Goal: Check status: Check status

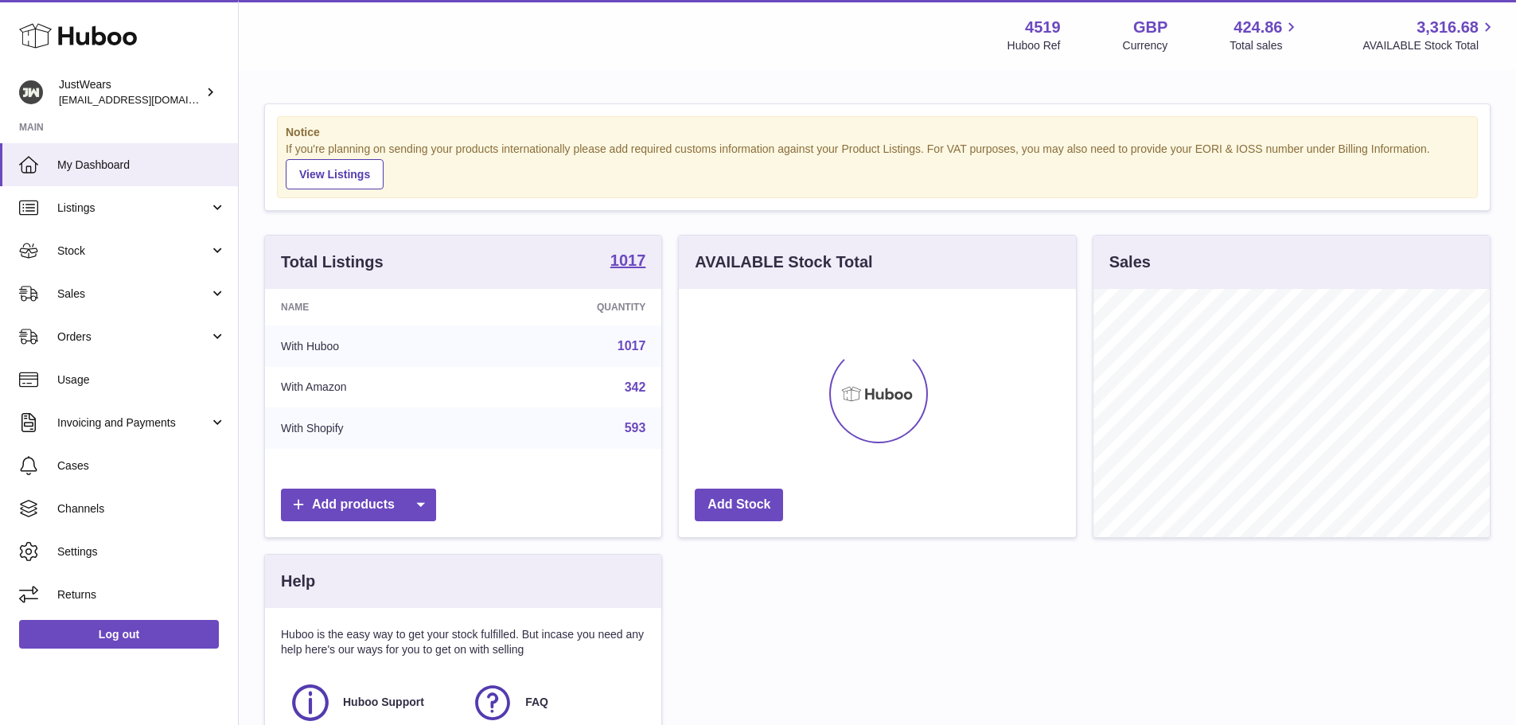
scroll to position [248, 397]
click at [33, 294] on icon at bounding box center [28, 293] width 19 height 19
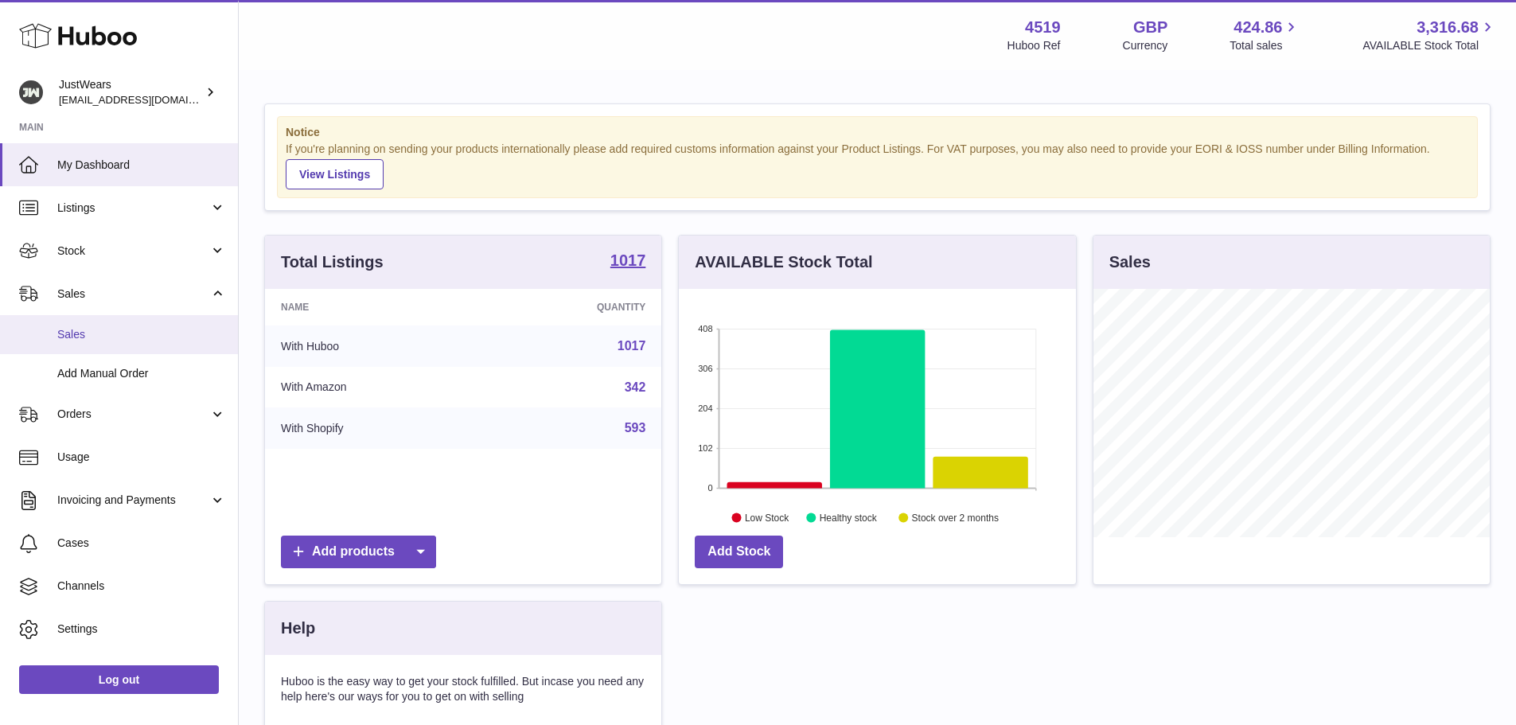
click at [70, 329] on span "Sales" at bounding box center [141, 334] width 169 height 15
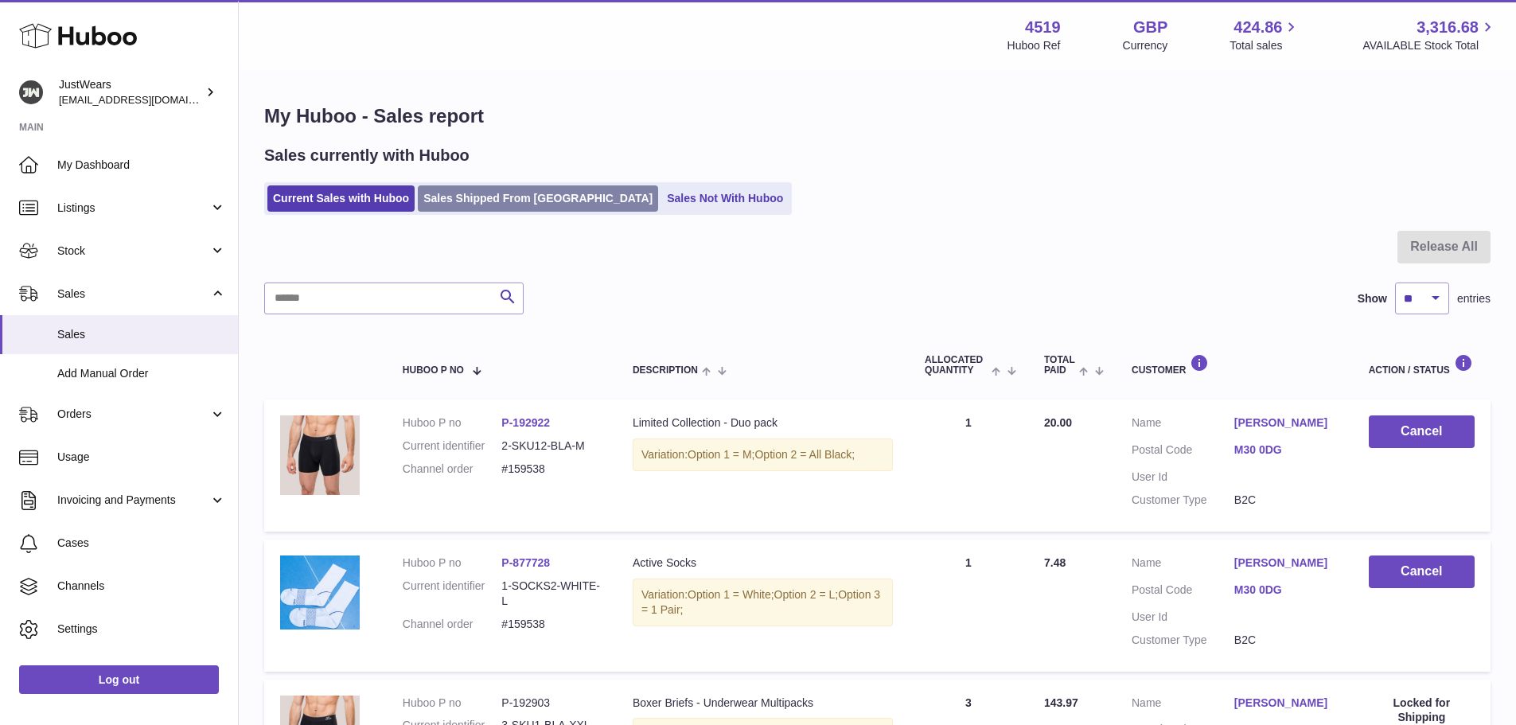
click at [515, 204] on link "Sales Shipped From [GEOGRAPHIC_DATA]" at bounding box center [538, 198] width 240 height 26
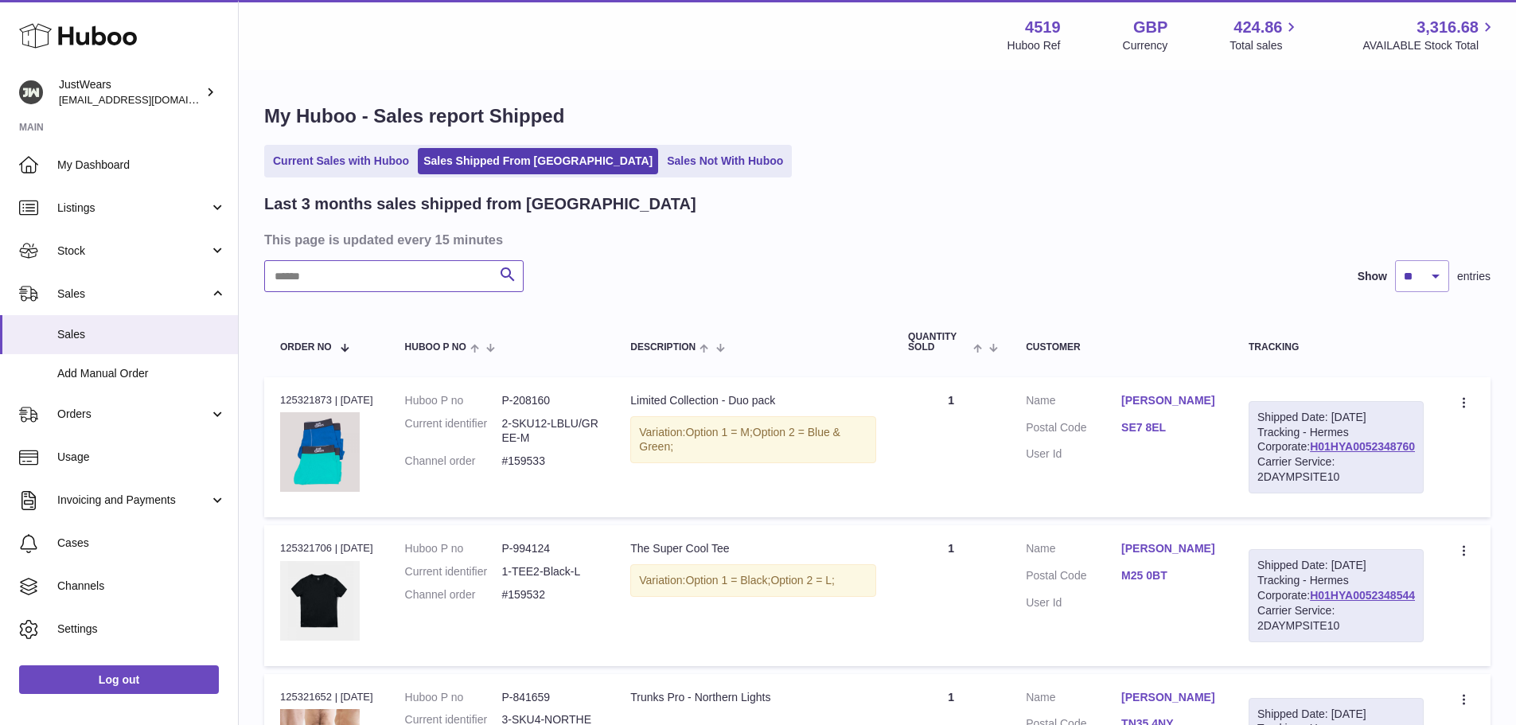
click at [413, 271] on input "text" at bounding box center [393, 276] width 259 height 32
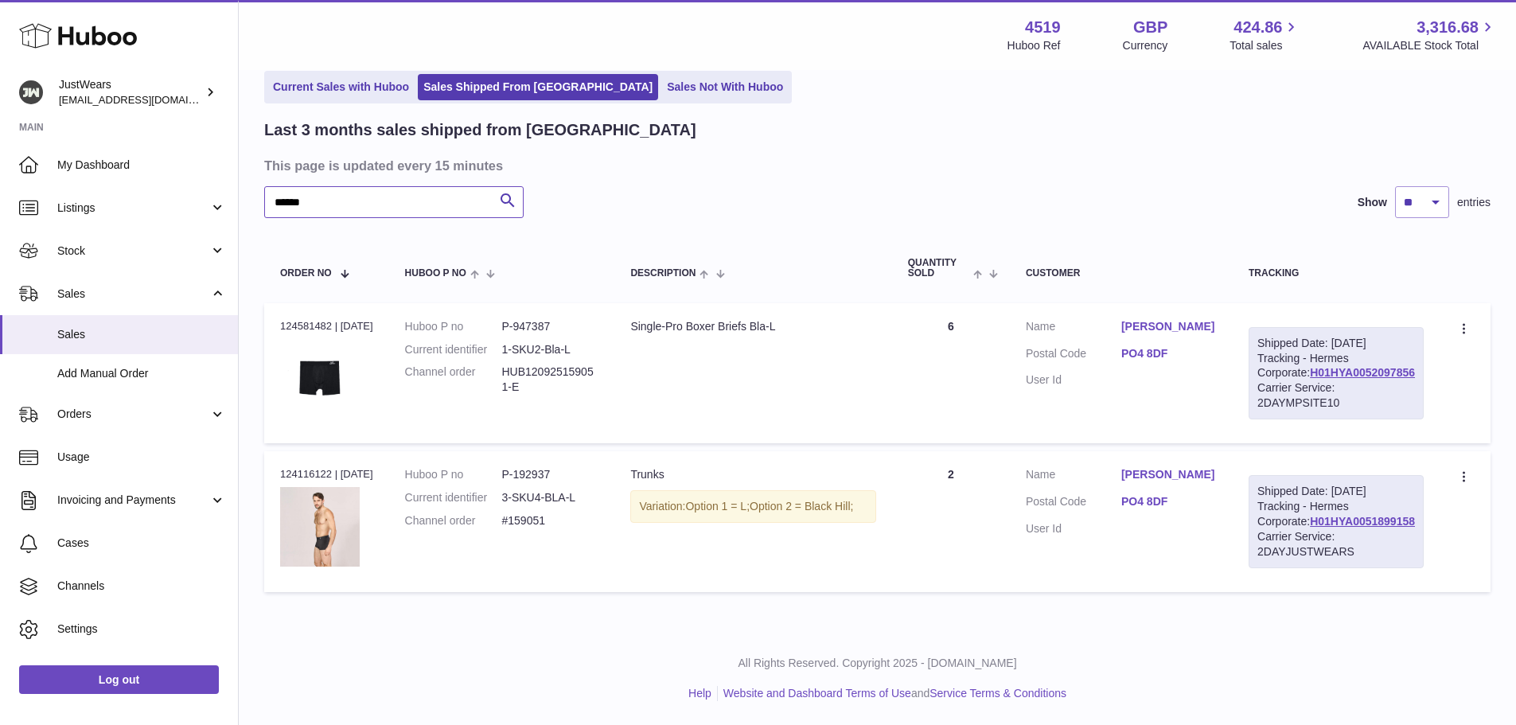
scroll to position [134, 0]
type input "******"
click at [306, 467] on div "Order no 124116122 | [DATE]" at bounding box center [326, 474] width 93 height 14
copy div "124116122"
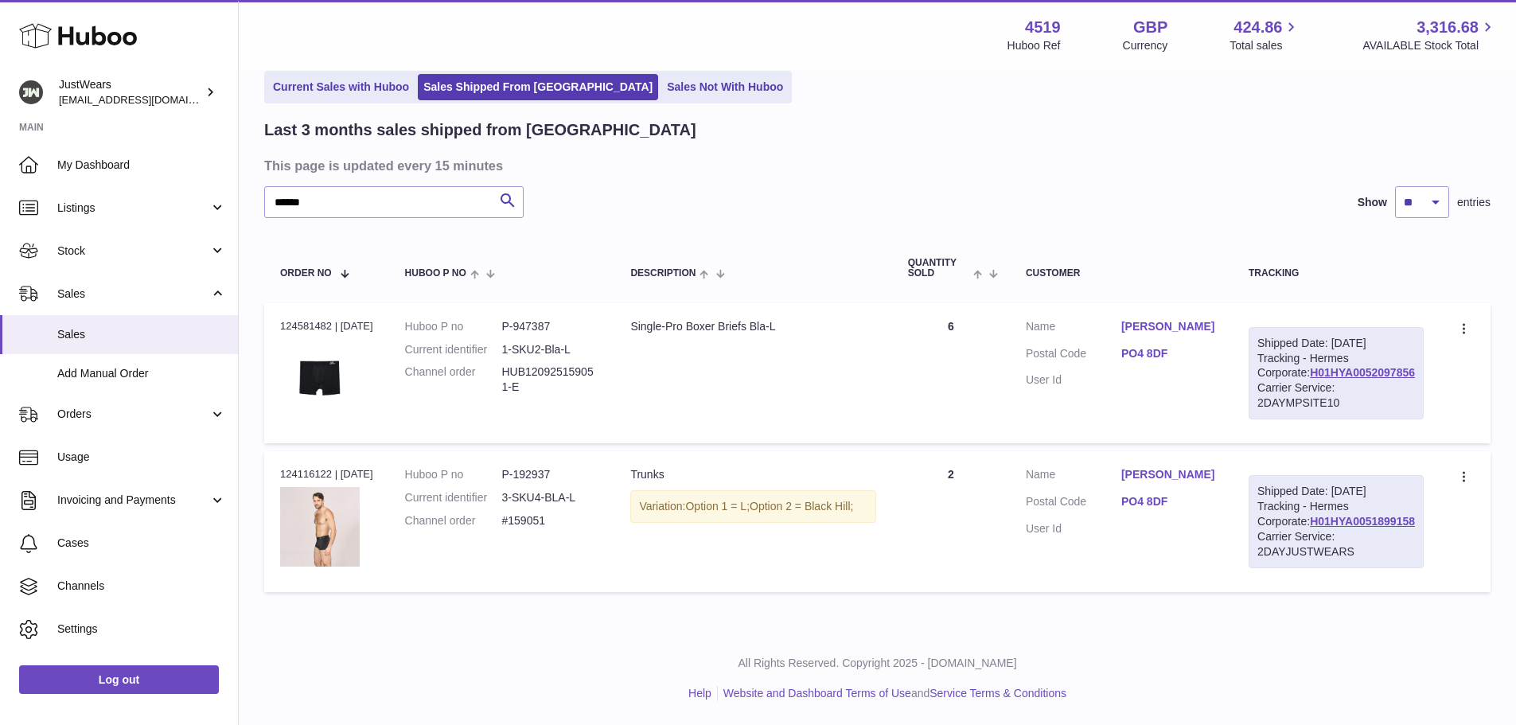
click at [537, 467] on dd "P-192937" at bounding box center [549, 474] width 97 height 15
